Goal: Browse casually

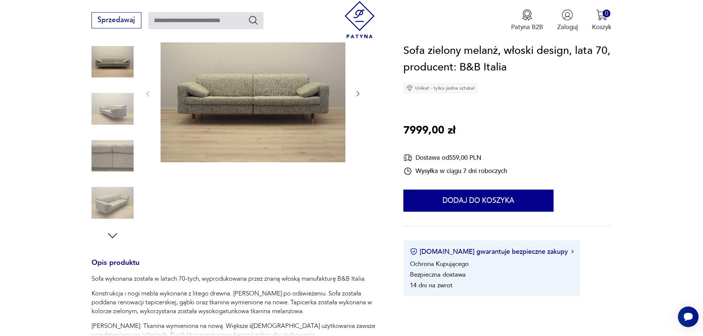
click at [130, 114] on img at bounding box center [113, 109] width 42 height 42
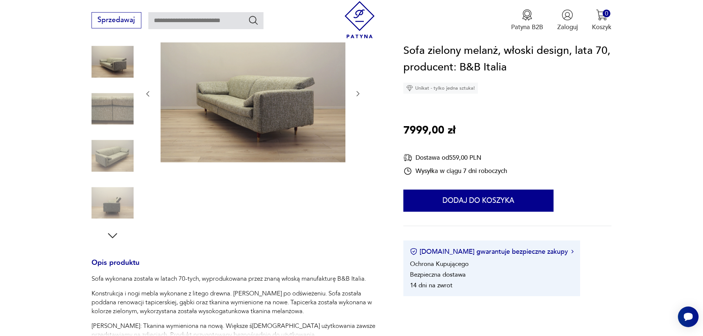
click at [120, 116] on img at bounding box center [113, 109] width 42 height 42
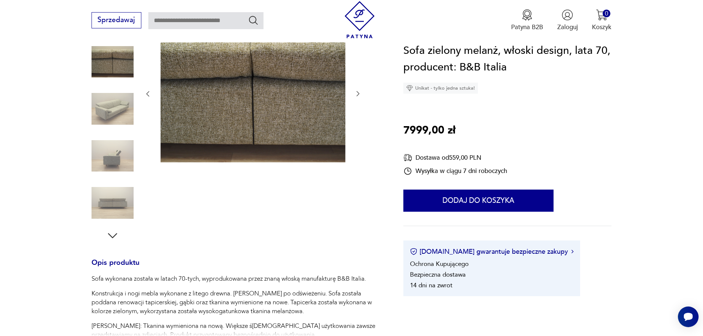
click at [110, 109] on img at bounding box center [113, 109] width 42 height 42
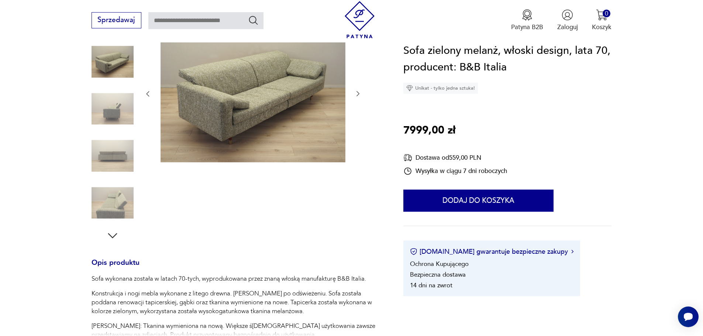
click at [103, 114] on img at bounding box center [113, 109] width 42 height 42
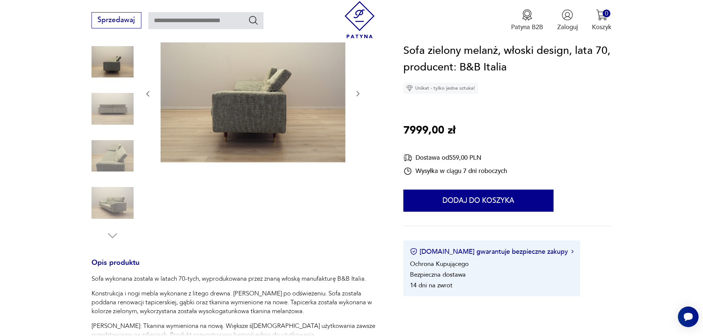
click at [105, 128] on img at bounding box center [113, 109] width 42 height 42
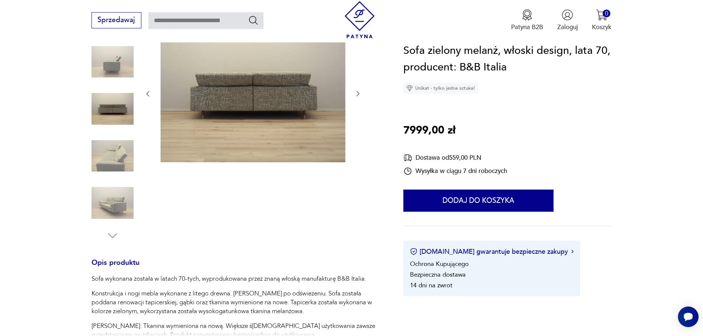
click at [107, 151] on img at bounding box center [113, 156] width 42 height 42
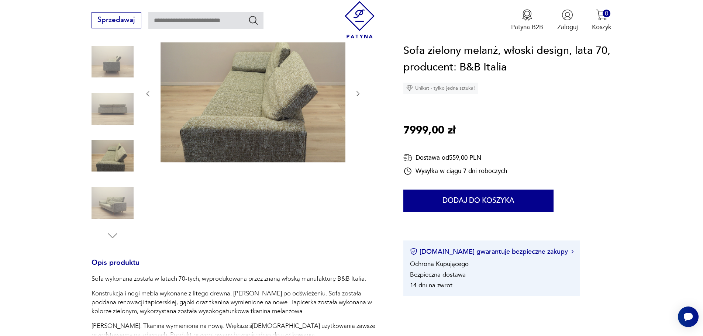
click at [112, 184] on img at bounding box center [113, 203] width 42 height 42
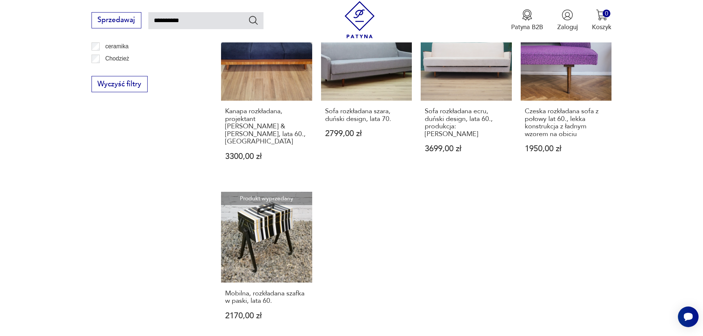
scroll to position [531, 0]
